Goal: Task Accomplishment & Management: Complete application form

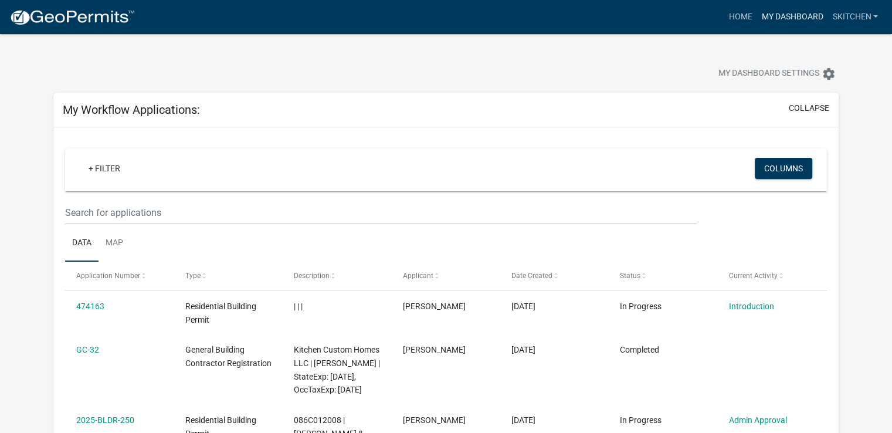
click at [782, 13] on link "My Dashboard" at bounding box center [792, 17] width 71 height 22
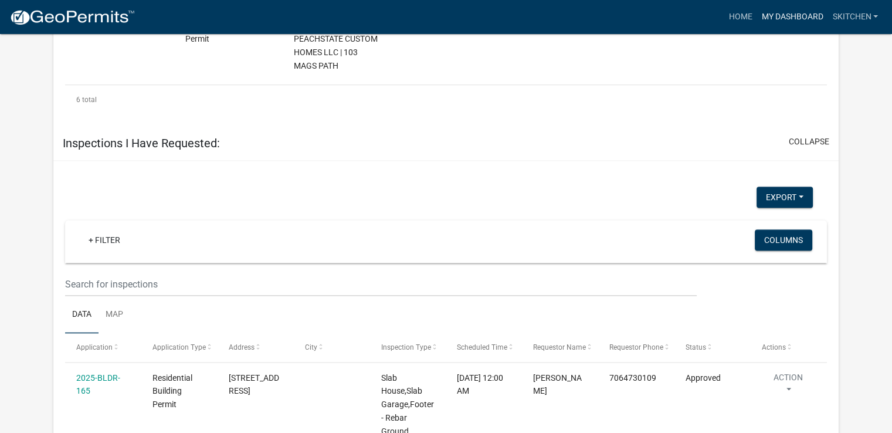
scroll to position [1467, 0]
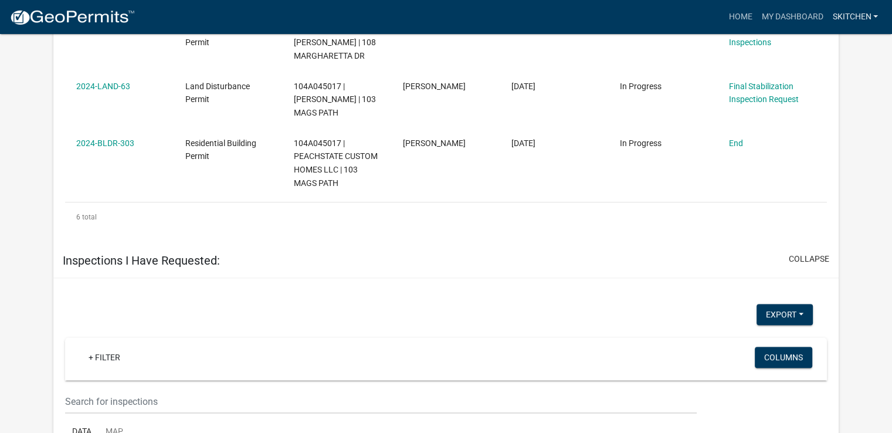
click at [846, 17] on link "skitchen" at bounding box center [855, 17] width 55 height 22
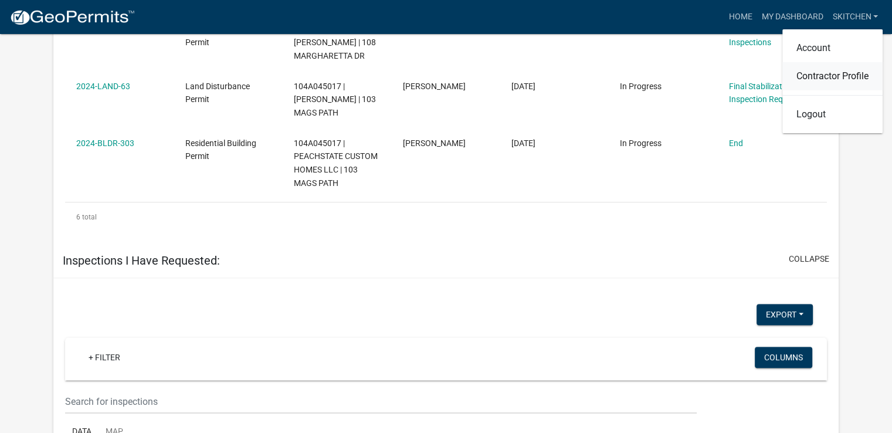
click at [826, 73] on link "Contractor Profile" at bounding box center [833, 76] width 100 height 28
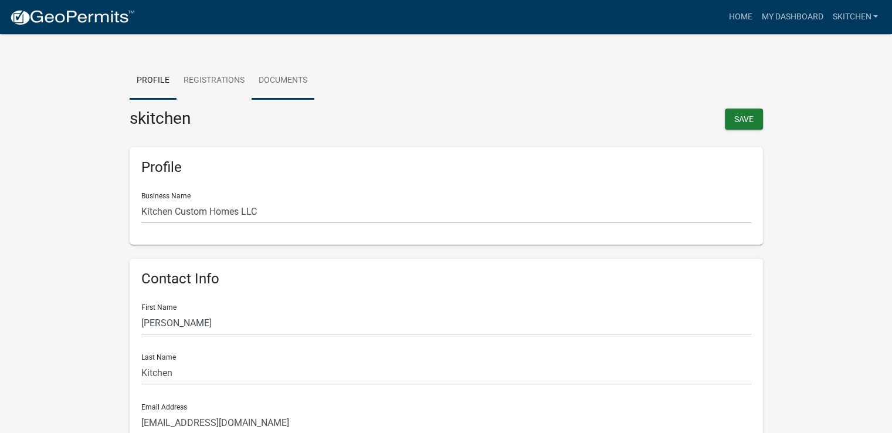
click at [293, 83] on link "Documents" at bounding box center [283, 81] width 63 height 38
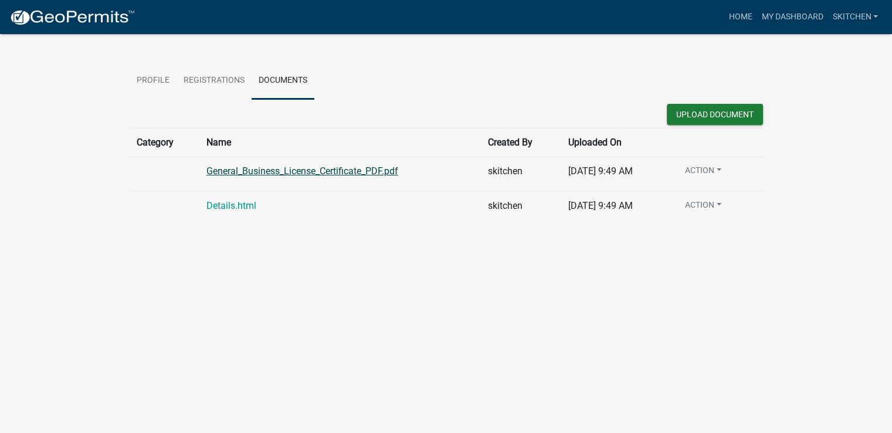
click at [316, 173] on link "General_Business_License_Certificate_PDF.pdf" at bounding box center [303, 170] width 192 height 11
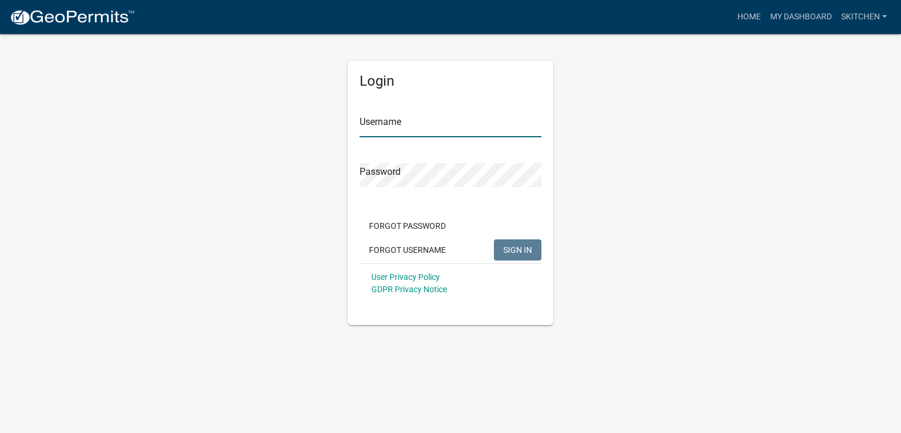
type input "skitchen"
click at [305, 175] on div "Login Username skitchen Password Forgot Password Forgot Username SIGN IN User P…" at bounding box center [450, 179] width 669 height 292
click at [484, 284] on div "User Privacy Policy GDPR Privacy Notice" at bounding box center [451, 282] width 182 height 39
click at [522, 250] on span "SIGN IN" at bounding box center [517, 249] width 29 height 9
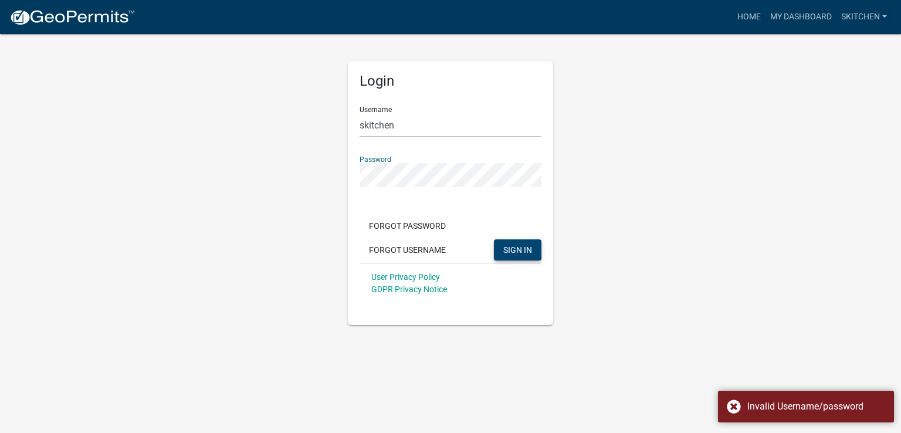
click at [335, 175] on div "Login Username skitchen Password Forgot Password Forgot Username SIGN IN User P…" at bounding box center [450, 179] width 669 height 292
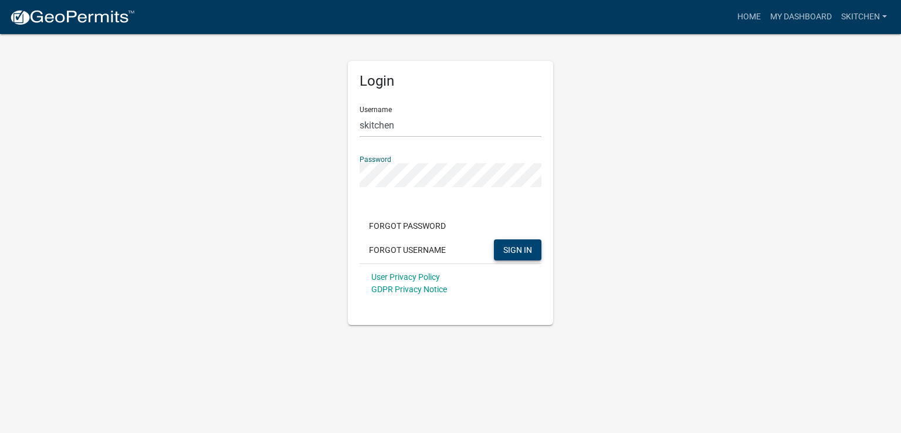
click at [469, 282] on div "User Privacy Policy GDPR Privacy Notice" at bounding box center [451, 282] width 182 height 39
click at [506, 254] on span "SIGN IN" at bounding box center [517, 249] width 29 height 9
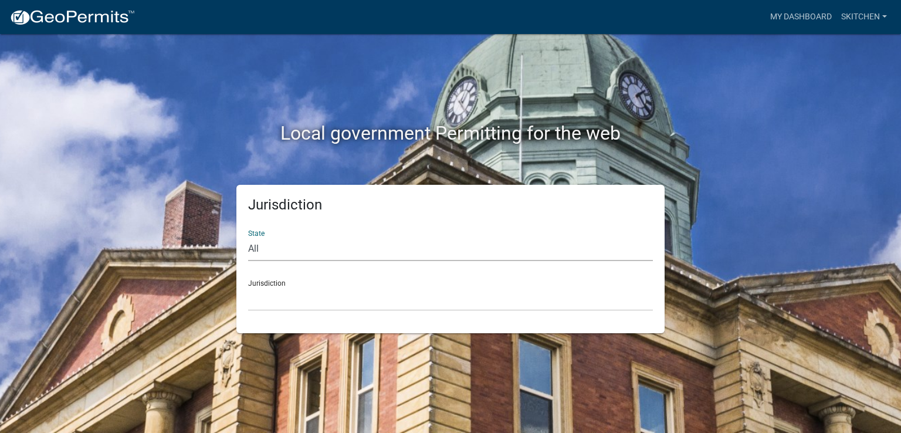
click at [329, 251] on select "All [US_STATE] [US_STATE] [US_STATE] [US_STATE] [US_STATE] [US_STATE] [US_STATE…" at bounding box center [450, 249] width 405 height 24
select select "[US_STATE]"
click at [248, 237] on select "All Colorado Georgia Indiana Iowa Kansas Minnesota Ohio South Carolina Wisconsin" at bounding box center [450, 249] width 405 height 24
click at [286, 287] on select "Carroll County, Georgia Cook County, Georgia Crawford County, Georgia Gilmer Co…" at bounding box center [450, 299] width 405 height 24
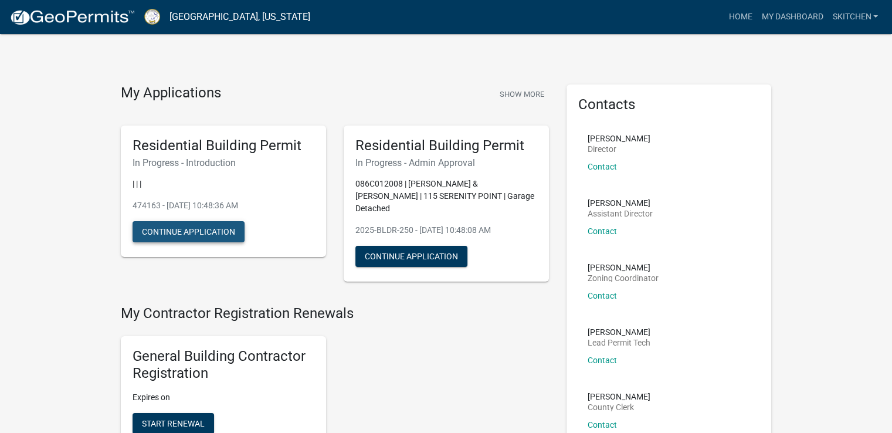
click at [214, 234] on button "Continue Application" at bounding box center [189, 231] width 112 height 21
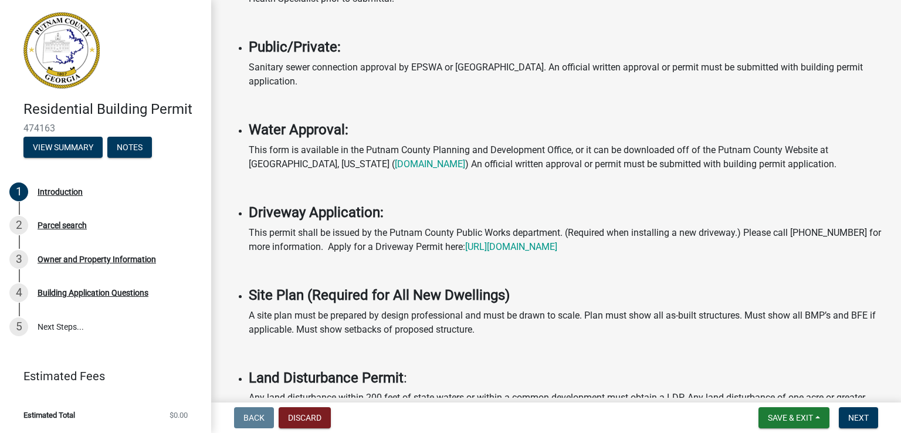
scroll to position [447, 0]
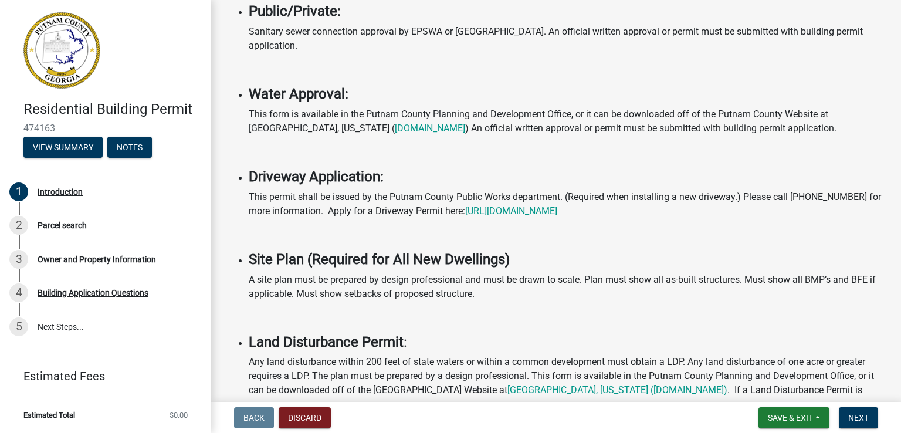
drag, startPoint x: 421, startPoint y: 263, endPoint x: 467, endPoint y: 266, distance: 45.8
click at [867, 422] on span "Next" at bounding box center [858, 417] width 21 height 9
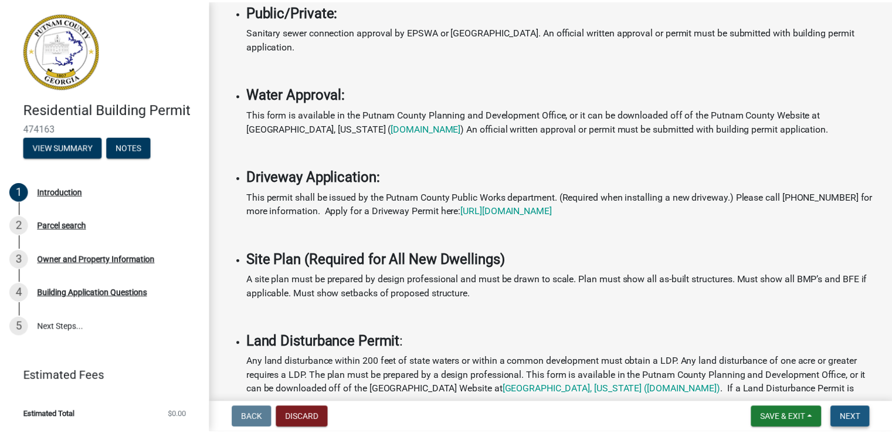
scroll to position [0, 0]
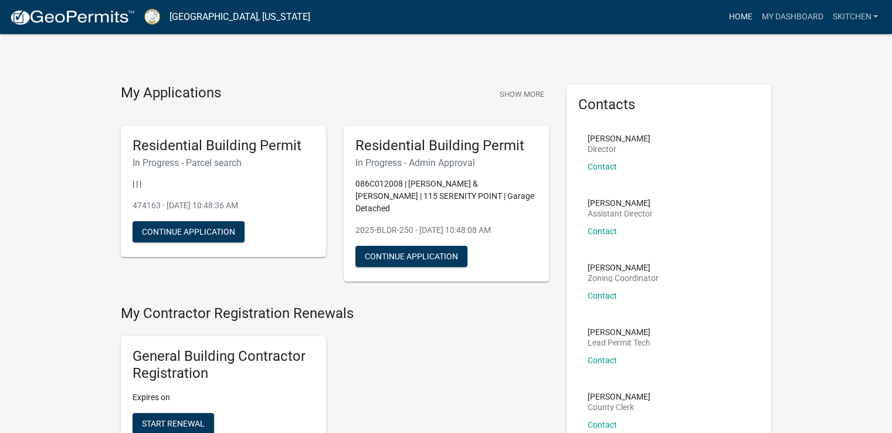
click at [743, 13] on link "Home" at bounding box center [740, 17] width 33 height 22
click at [742, 16] on link "Home" at bounding box center [740, 17] width 33 height 22
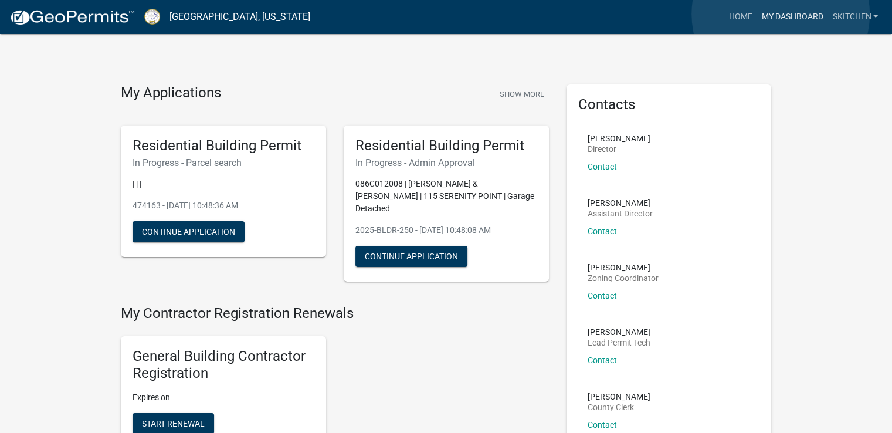
click at [781, 14] on link "My Dashboard" at bounding box center [792, 17] width 71 height 22
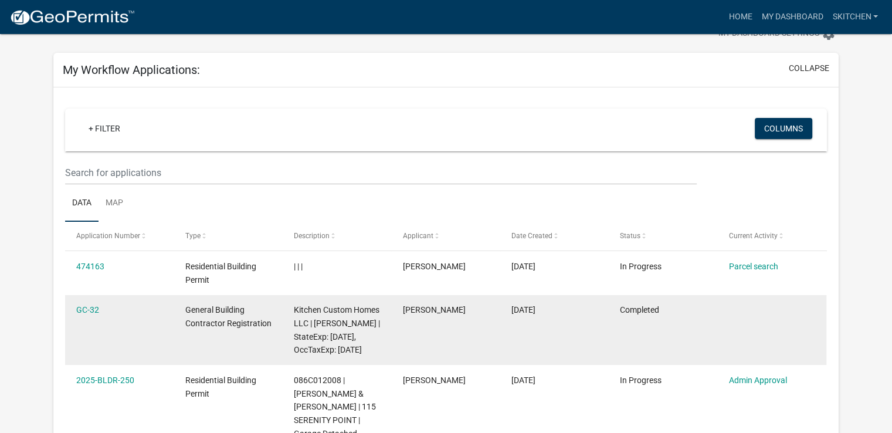
scroll to position [117, 0]
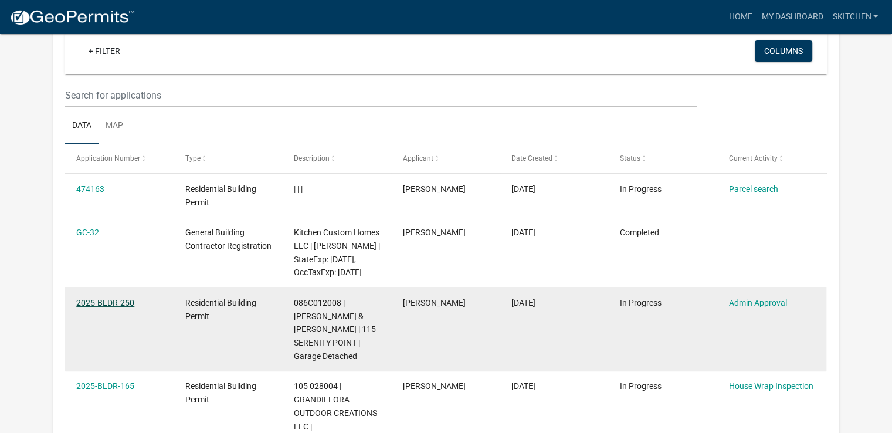
click at [100, 307] on link "2025-BLDR-250" at bounding box center [105, 302] width 58 height 9
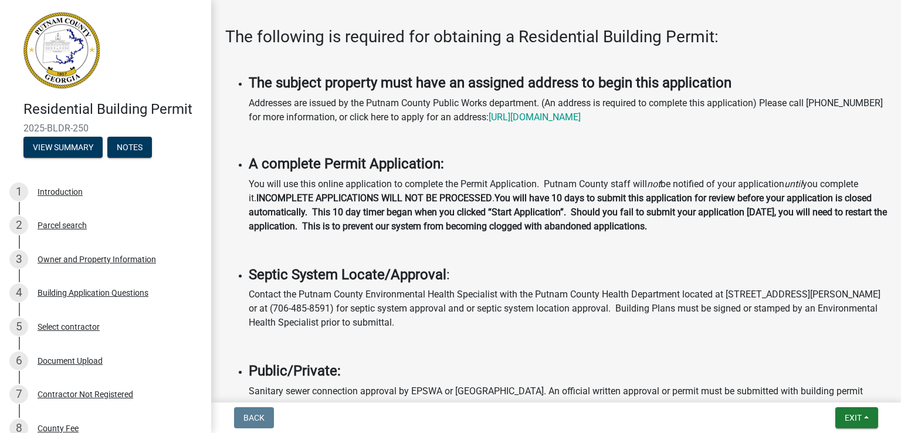
scroll to position [352, 0]
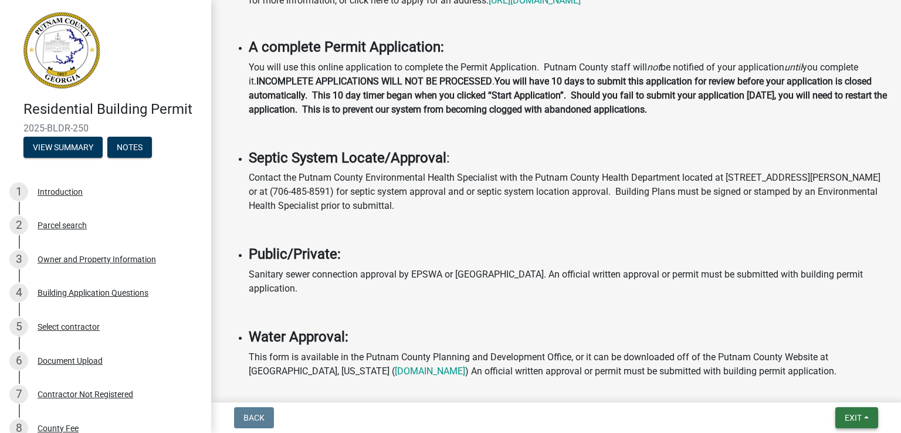
click at [845, 416] on span "Exit" at bounding box center [853, 417] width 17 height 9
click at [793, 422] on div "Back Exit Save Save & Exit" at bounding box center [556, 417] width 671 height 21
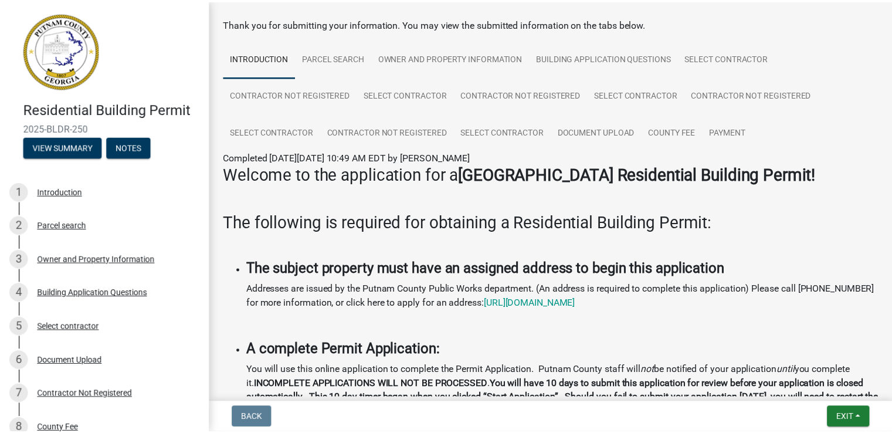
scroll to position [0, 0]
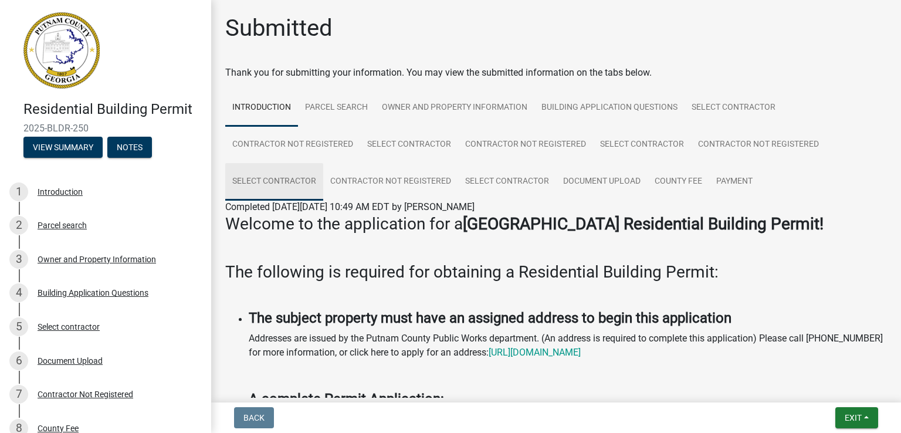
click at [307, 184] on link "Select contractor" at bounding box center [274, 182] width 98 height 38
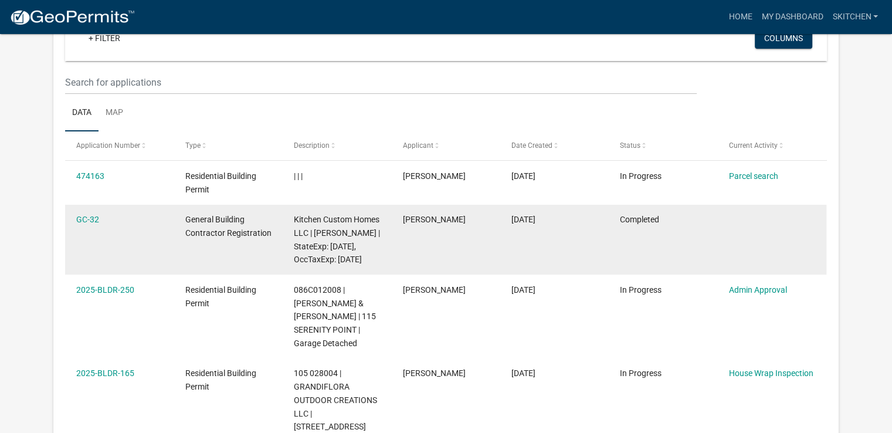
scroll to position [176, 0]
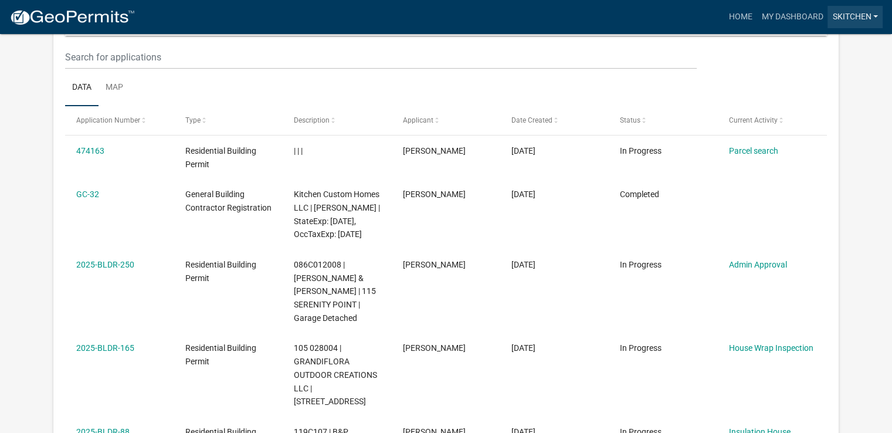
click at [864, 19] on link "skitchen" at bounding box center [855, 17] width 55 height 22
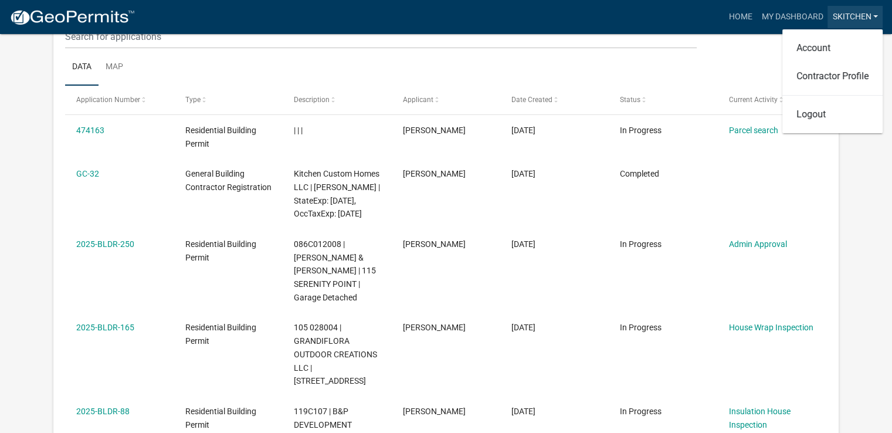
scroll to position [155, 0]
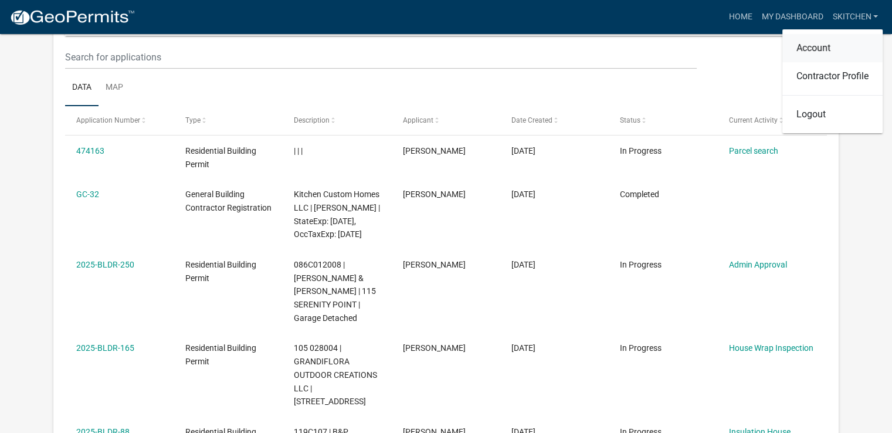
click at [818, 50] on link "Account" at bounding box center [833, 48] width 100 height 28
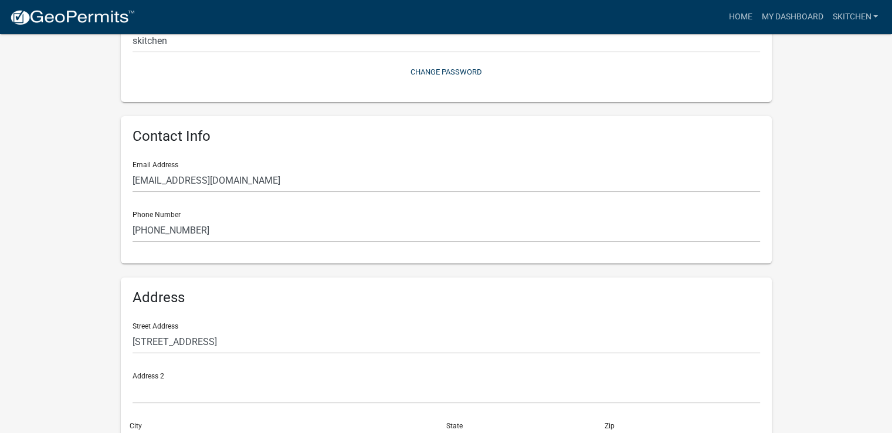
scroll to position [16, 0]
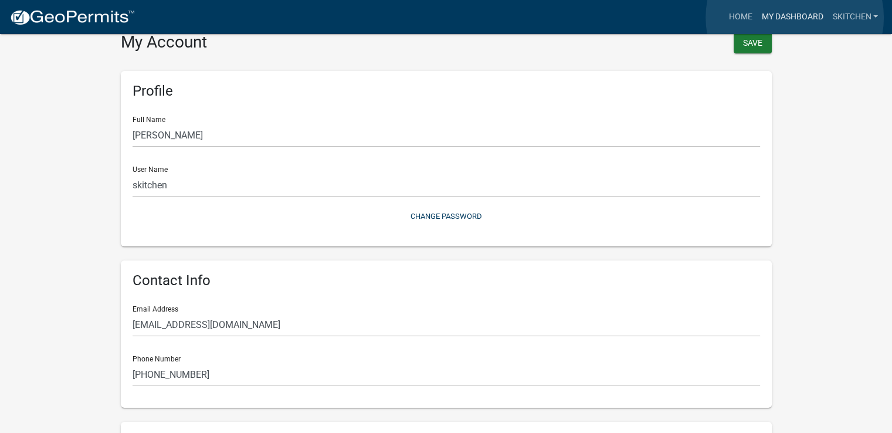
click at [795, 17] on link "My Dashboard" at bounding box center [792, 17] width 71 height 22
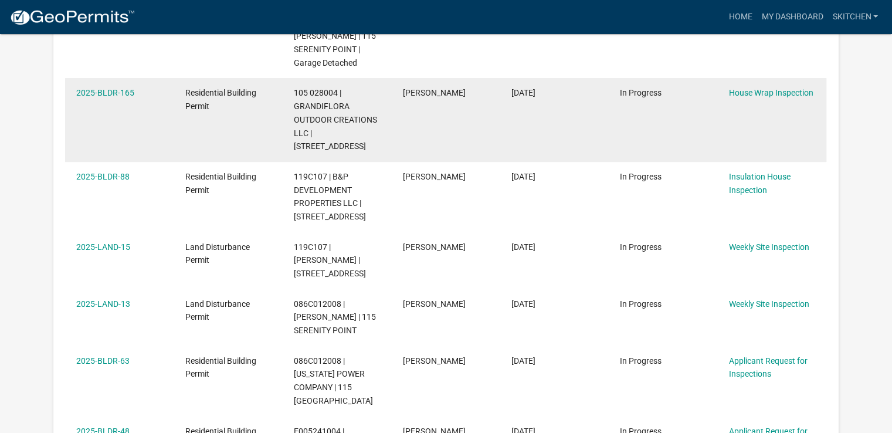
scroll to position [390, 0]
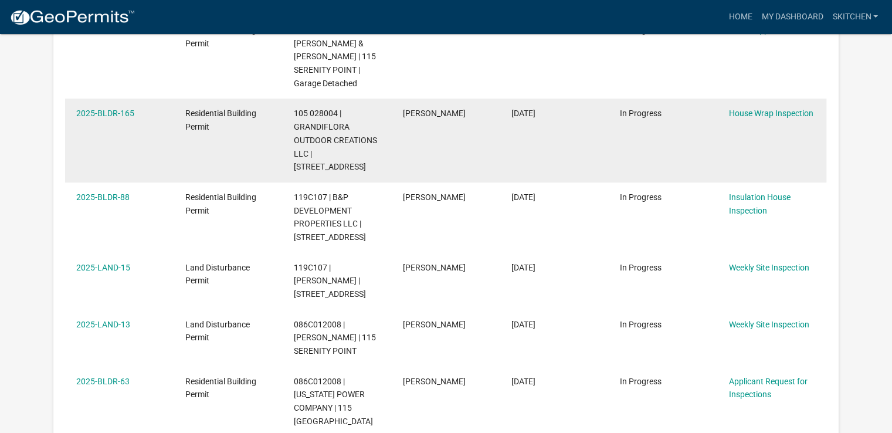
click at [309, 156] on span "105 028004 | GRANDIFLORA OUTDOOR CREATIONS LLC | [STREET_ADDRESS]" at bounding box center [335, 140] width 83 height 63
click at [117, 118] on link "2025-BLDR-165" at bounding box center [105, 113] width 58 height 9
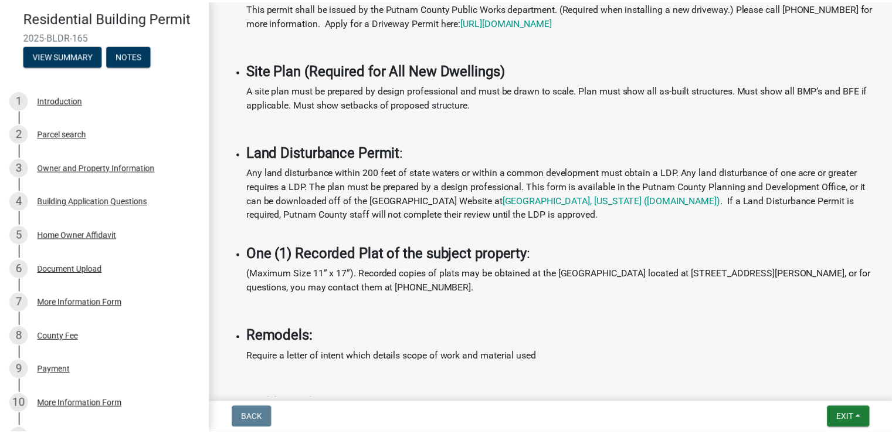
scroll to position [89, 0]
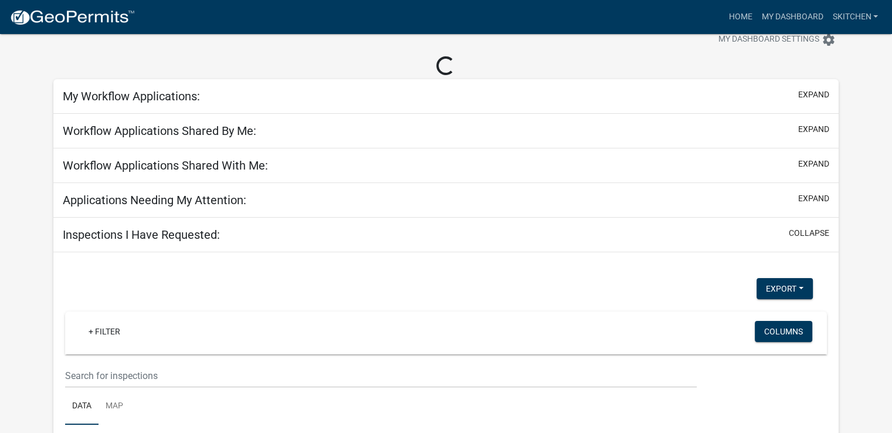
scroll to position [176, 0]
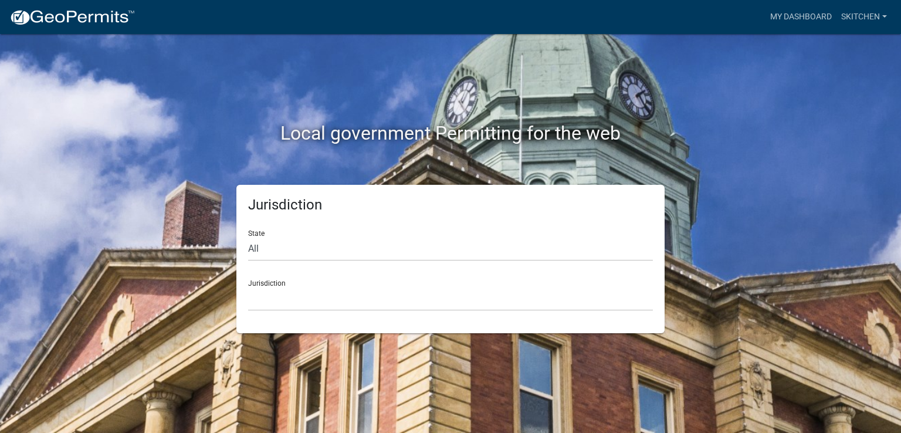
drag, startPoint x: 251, startPoint y: 200, endPoint x: 505, endPoint y: 153, distance: 258.4
click at [505, 153] on div "Local government Permitting for the web" at bounding box center [450, 109] width 669 height 150
click at [843, 147] on div "Local government Permitting for the web Jurisdiction State All Colorado Georgia…" at bounding box center [450, 216] width 901 height 433
